Goal: Task Accomplishment & Management: Manage account settings

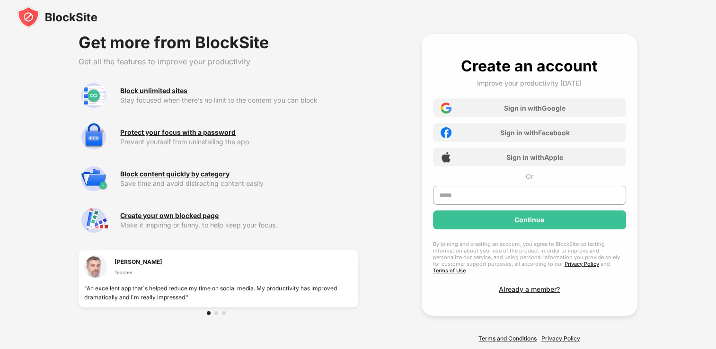
click at [33, 24] on img at bounding box center [57, 17] width 80 height 23
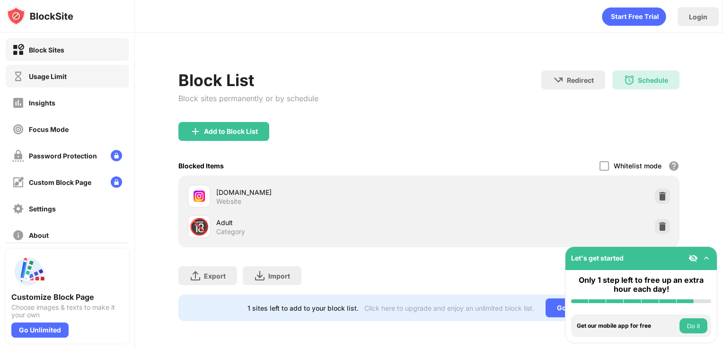
click at [68, 68] on div "Usage Limit" at bounding box center [67, 76] width 123 height 23
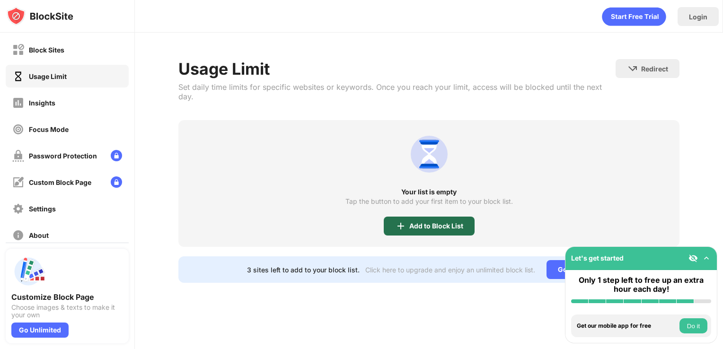
click at [440, 221] on div "Add to Block List" at bounding box center [429, 226] width 91 height 19
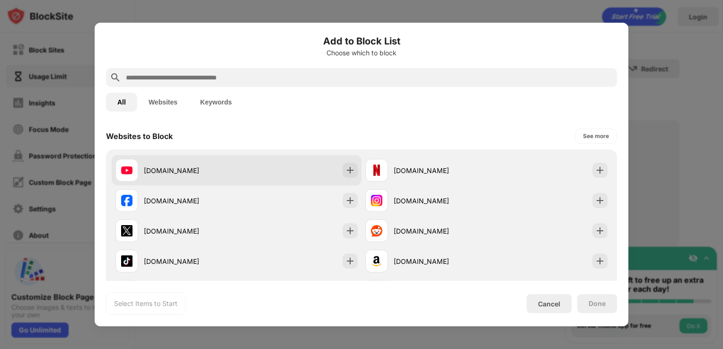
click at [255, 181] on div "youtube.com" at bounding box center [237, 170] width 250 height 30
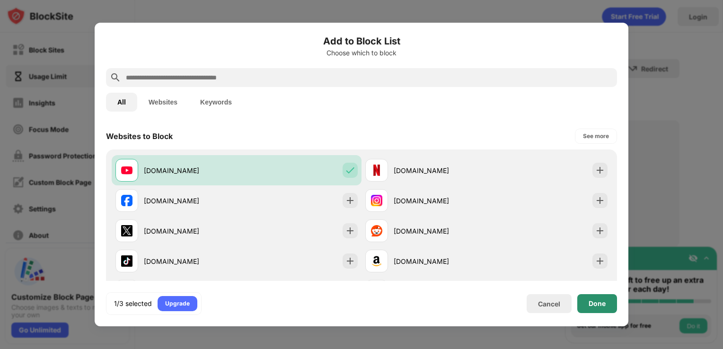
click at [603, 306] on div "Done" at bounding box center [597, 304] width 17 height 8
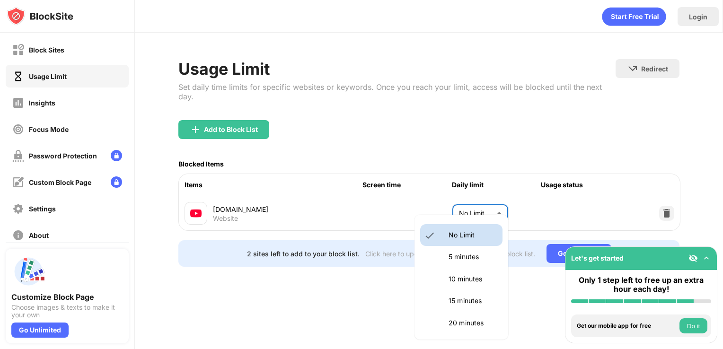
click at [466, 196] on body "Block Sites Usage Limit Insights Focus Mode Password Protection Custom Block Pa…" at bounding box center [361, 174] width 723 height 349
click at [435, 289] on li "10 minutes" at bounding box center [461, 279] width 82 height 22
type input "**"
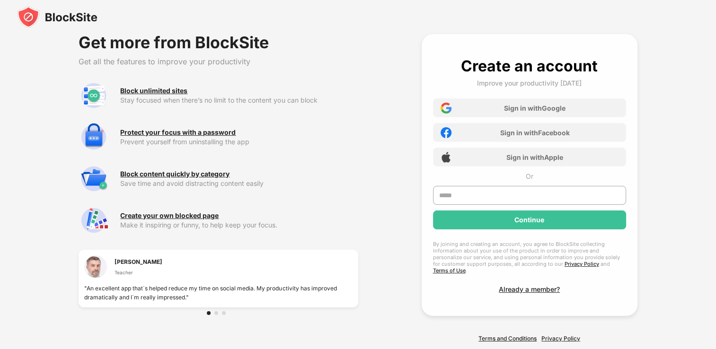
click at [34, 11] on img at bounding box center [57, 17] width 80 height 23
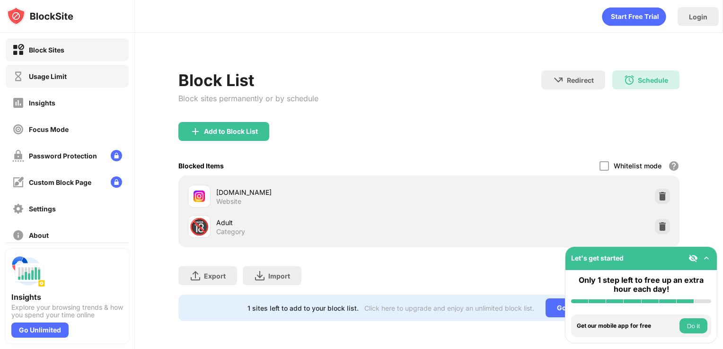
click at [54, 68] on div "Usage Limit" at bounding box center [67, 76] width 123 height 23
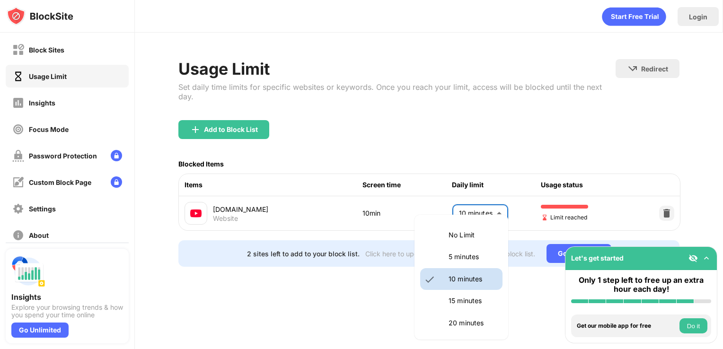
click at [471, 214] on body "Block Sites Usage Limit Insights Focus Mode Password Protection Custom Block Pa…" at bounding box center [361, 174] width 723 height 349
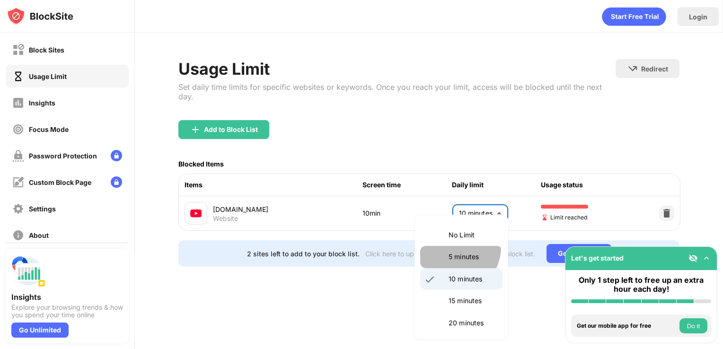
click at [455, 247] on li "5 minutes" at bounding box center [461, 257] width 82 height 22
type input "*"
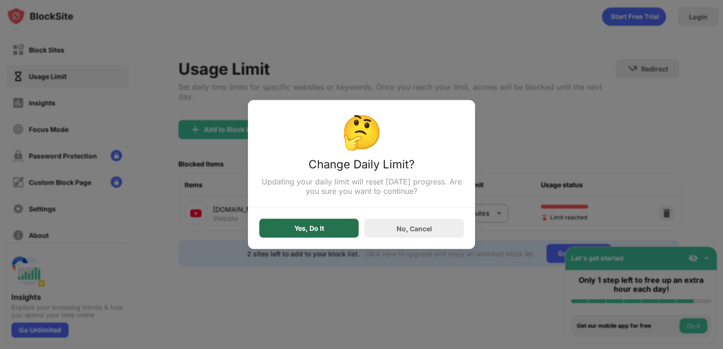
click at [336, 227] on div "Yes, Do It" at bounding box center [308, 228] width 99 height 19
